Goal: Task Accomplishment & Management: Complete application form

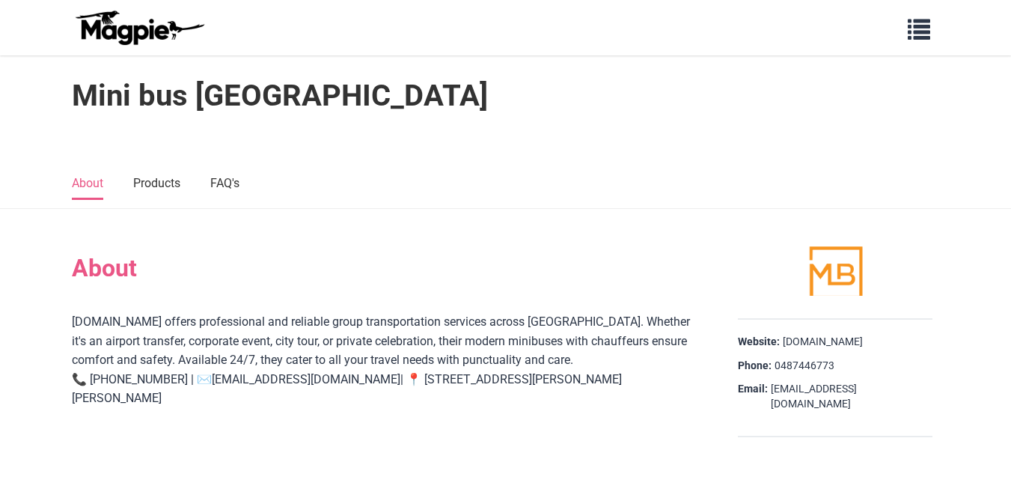
click at [119, 34] on img at bounding box center [139, 28] width 135 height 36
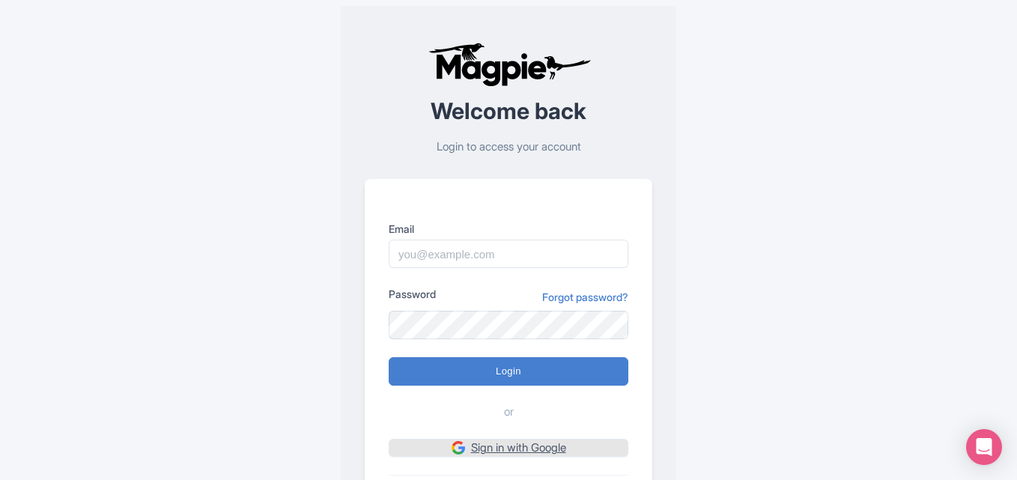
click at [519, 455] on link "Sign in with Google" at bounding box center [509, 448] width 240 height 19
click at [491, 446] on link "Sign in with Google" at bounding box center [509, 448] width 240 height 19
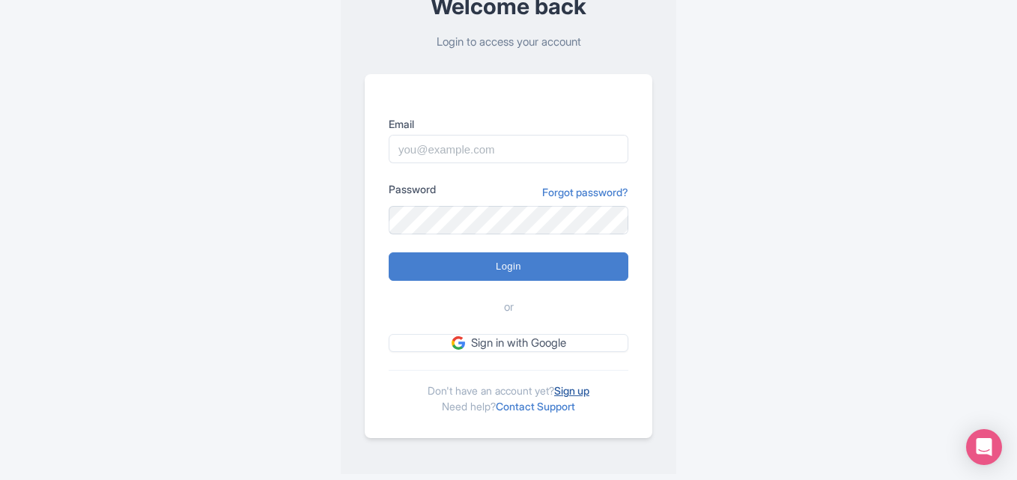
click at [578, 392] on link "Sign up" at bounding box center [571, 390] width 35 height 13
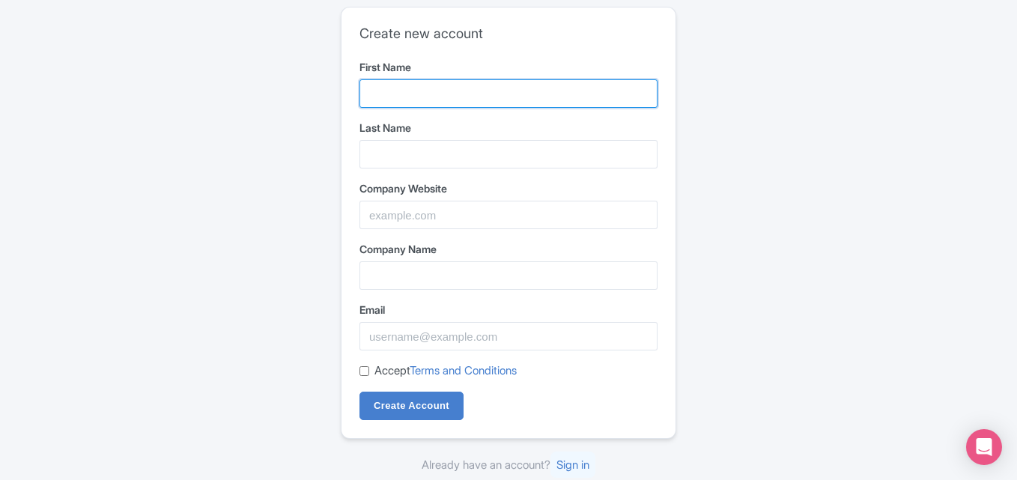
click at [463, 98] on input "First Name" at bounding box center [508, 93] width 298 height 28
type input "Atlas"
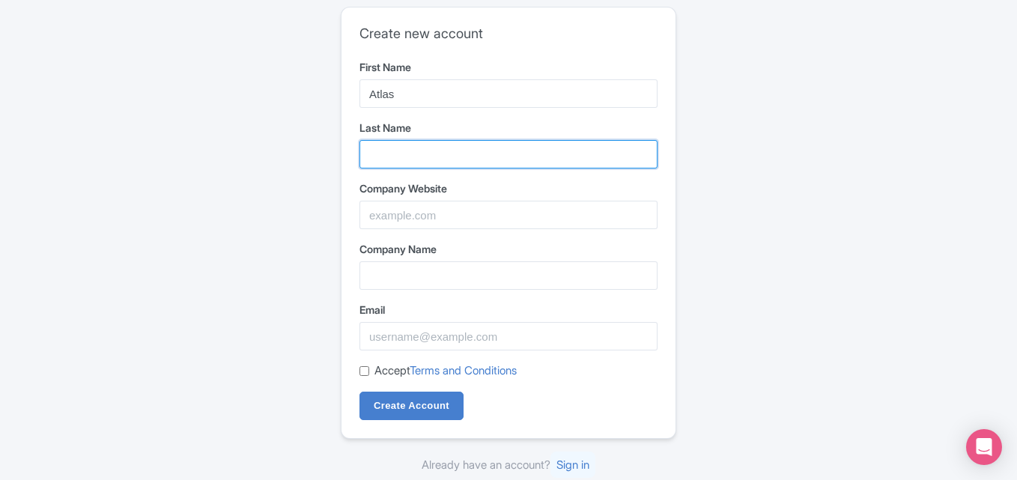
type input "Limo"
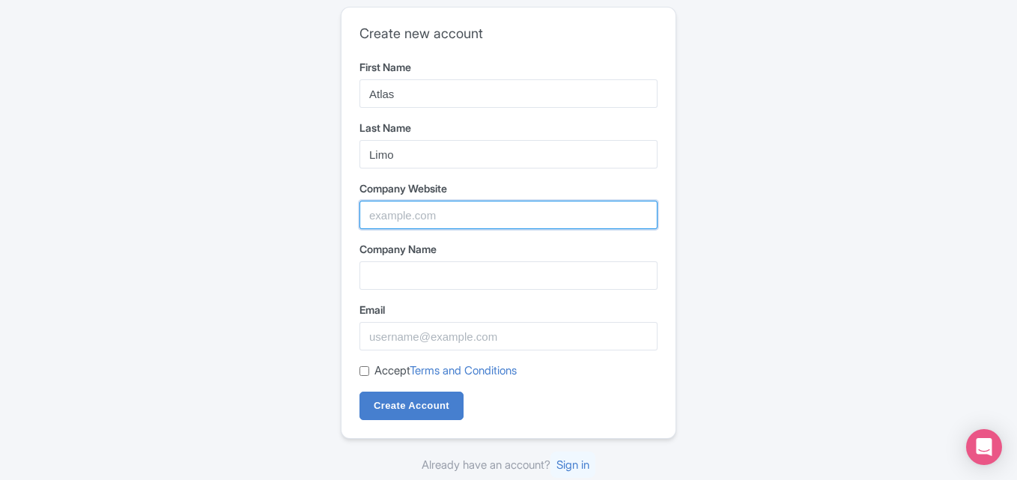
type input "Atlas Limo"
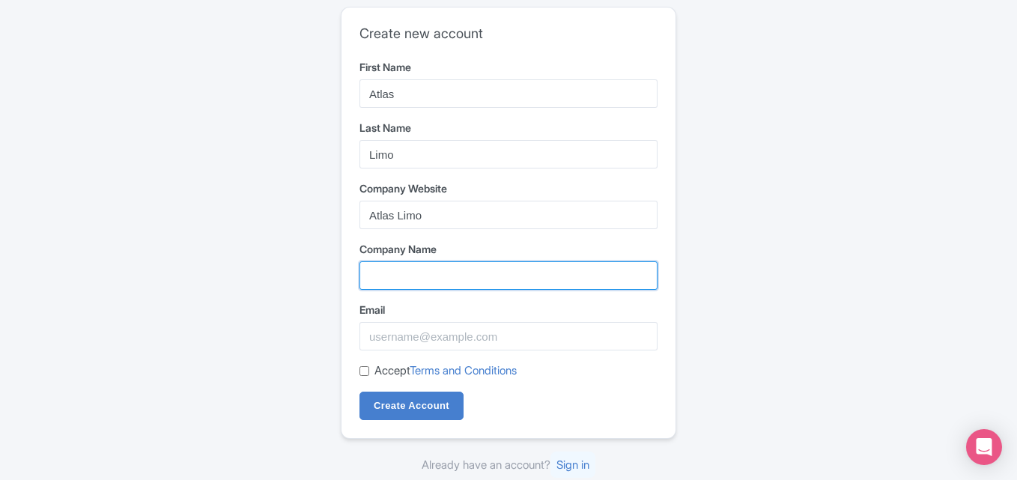
type input "Atlas Limo"
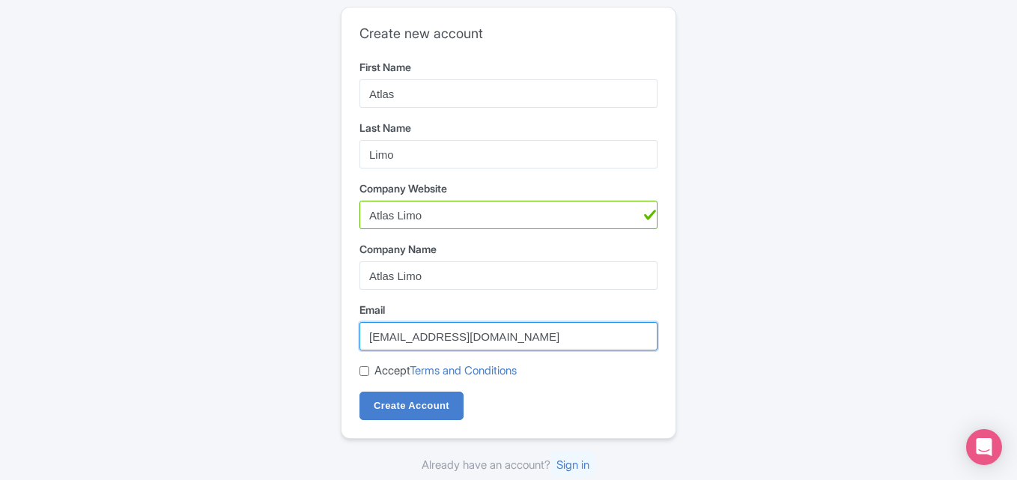
click at [425, 326] on input "atlaslimodc@gmail.com" at bounding box center [508, 336] width 298 height 28
type input "atlaslimo88@gmail.com"
click at [363, 369] on input "Accept Terms and Conditions" at bounding box center [364, 371] width 10 height 10
checkbox input "true"
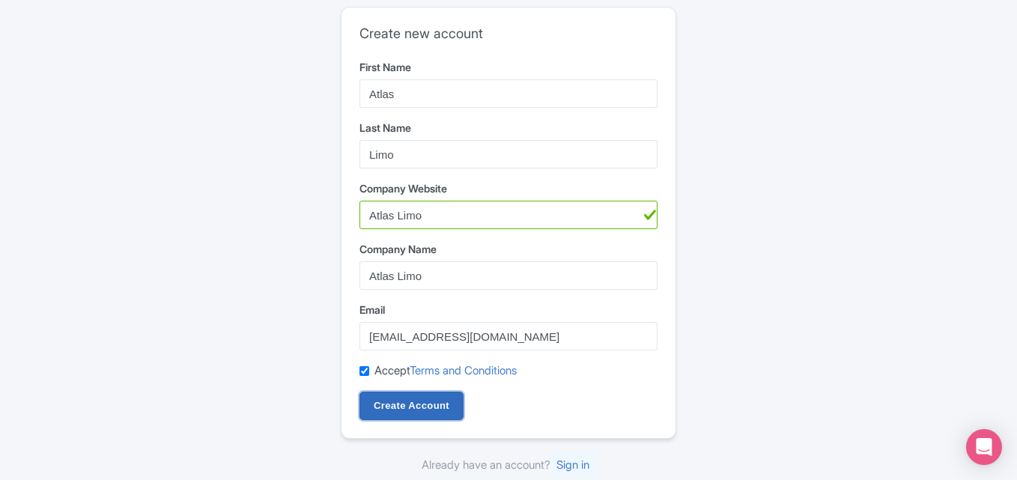
click at [385, 415] on input "Create Account" at bounding box center [411, 406] width 104 height 28
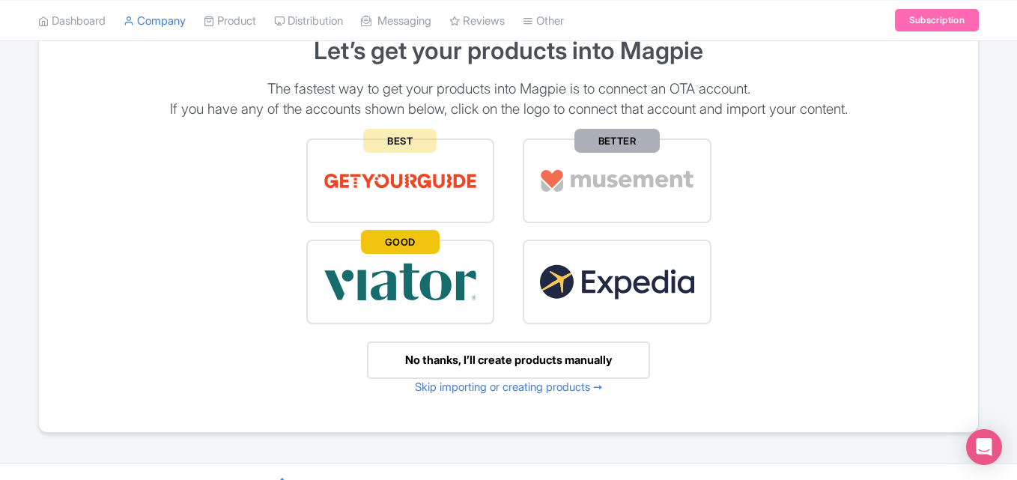
scroll to position [141, 0]
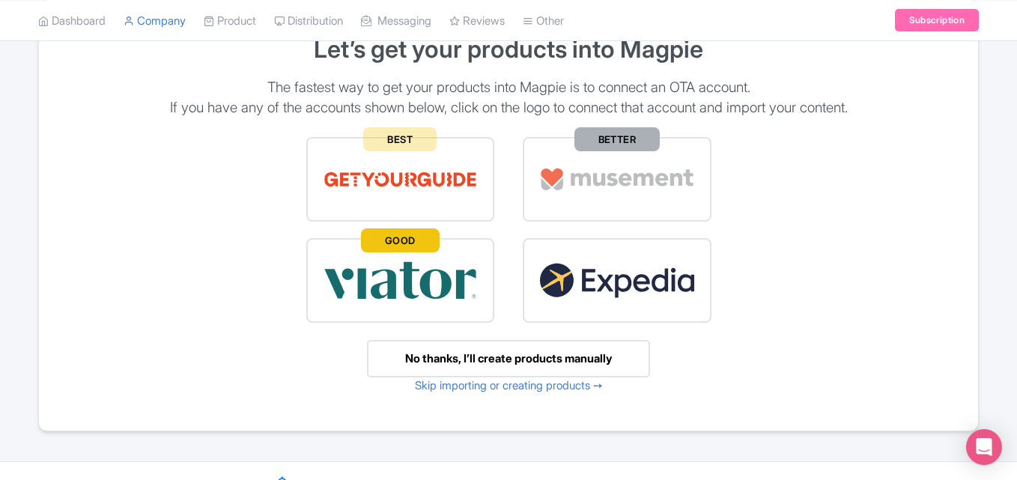
click at [484, 352] on div "No thanks, I’ll create products manually" at bounding box center [508, 359] width 283 height 38
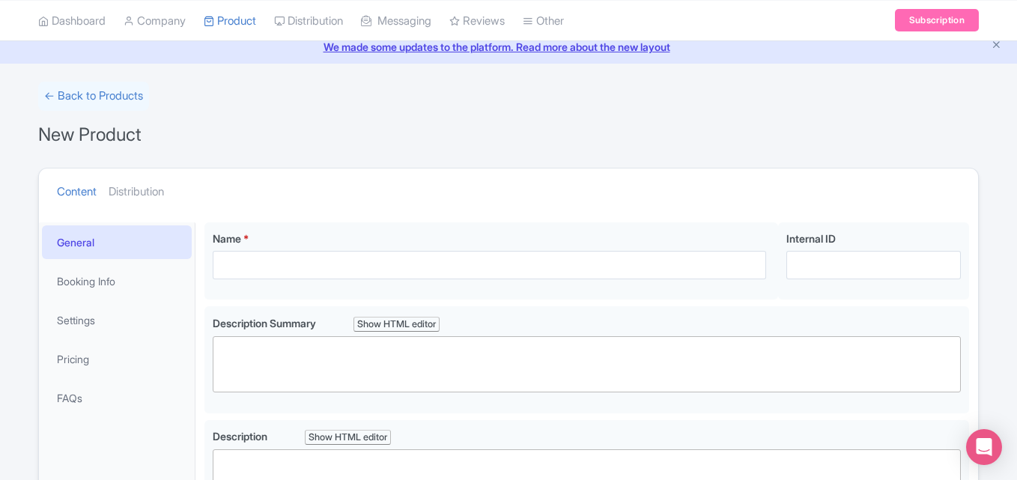
scroll to position [55, 0]
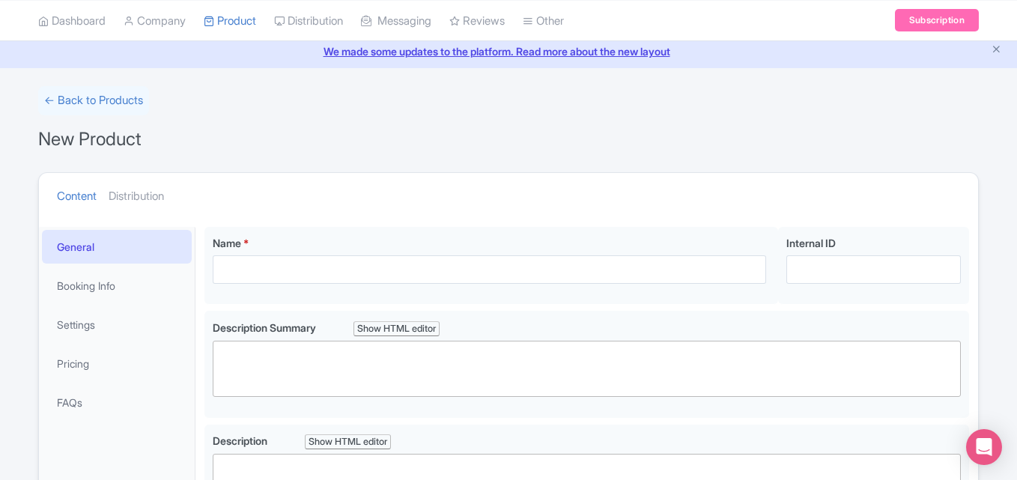
click at [1013, 133] on div "← Back to Products New Product Content Distribution Confirm Copy Operation Yes,…" at bounding box center [508, 444] width 1017 height 716
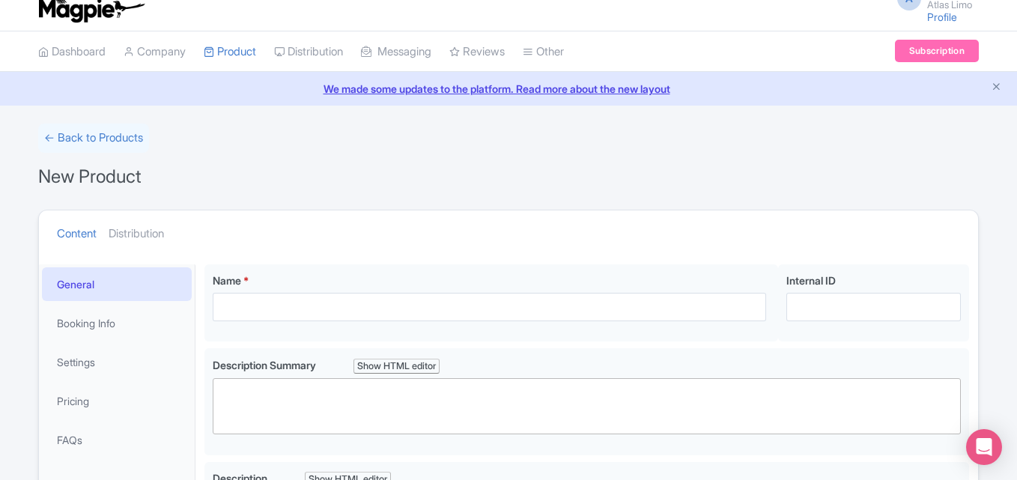
scroll to position [1, 0]
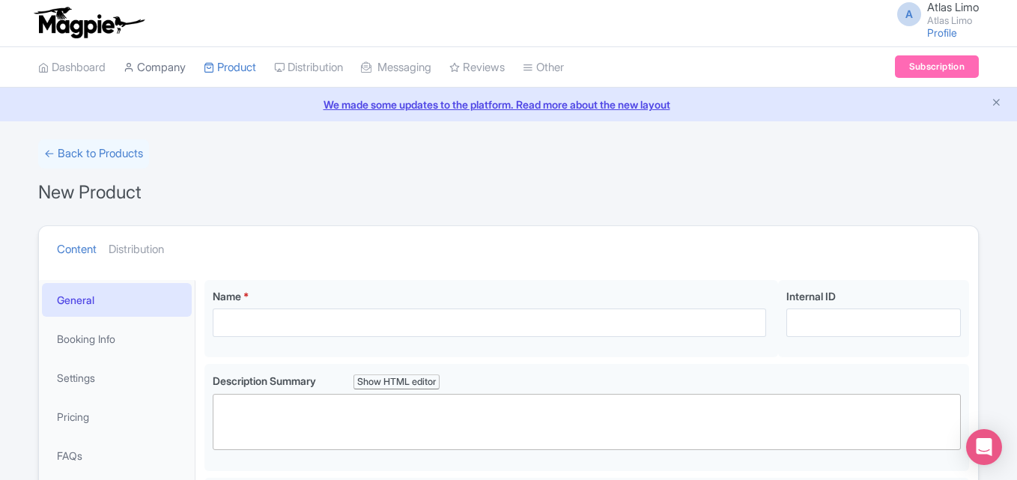
click at [176, 69] on link "Company" at bounding box center [155, 67] width 62 height 41
